Goal: Information Seeking & Learning: Learn about a topic

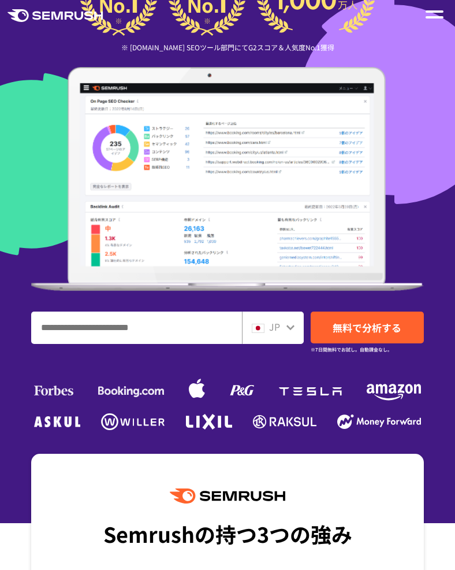
click at [290, 327] on icon at bounding box center [290, 326] width 9 height 9
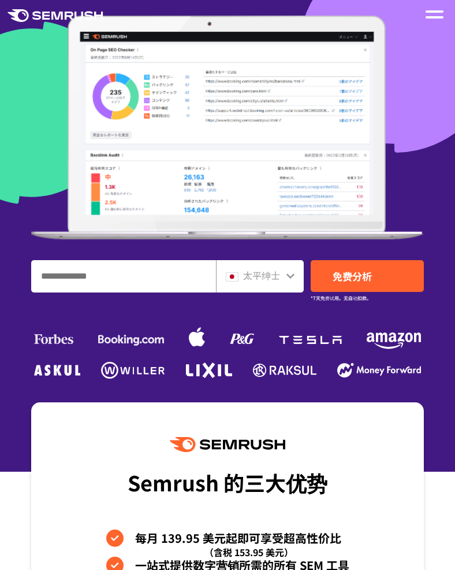
scroll to position [292, 0]
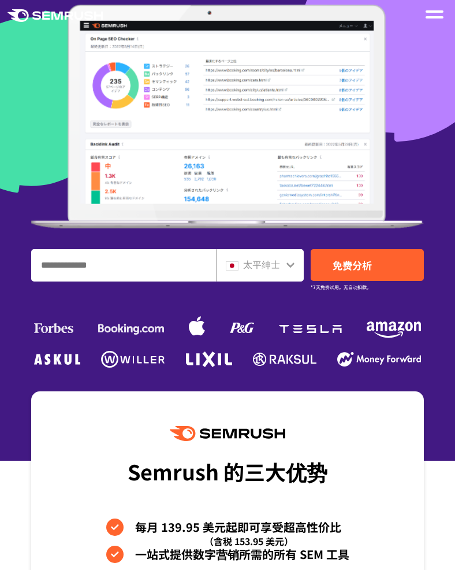
click at [277, 266] on font "太平绅士" at bounding box center [261, 264] width 37 height 14
click at [291, 274] on div "太平绅士" at bounding box center [260, 265] width 88 height 32
click at [299, 264] on div "太平绅士" at bounding box center [260, 265] width 88 height 32
click at [298, 270] on div "太平绅士" at bounding box center [260, 265] width 88 height 32
click at [160, 268] on input "输入域名、关键字或 URL" at bounding box center [124, 265] width 184 height 31
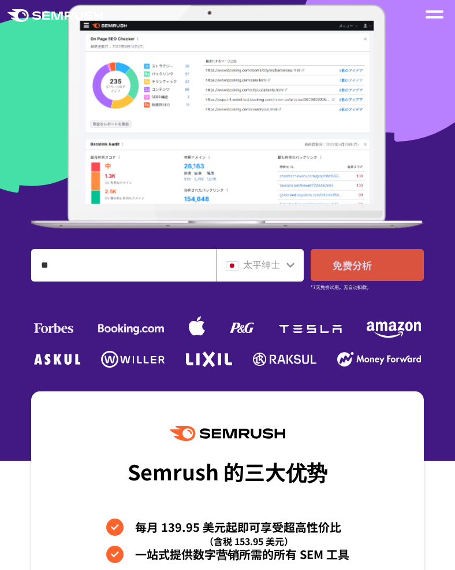
type input "**"
click at [384, 270] on link "免费分析" at bounding box center [367, 265] width 113 height 32
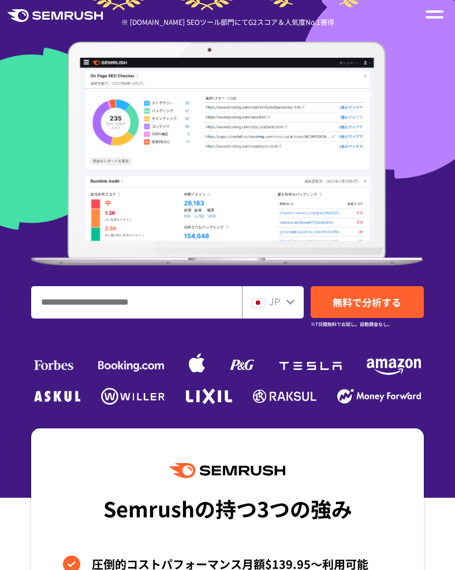
scroll to position [250, 0]
